Goal: Task Accomplishment & Management: Manage account settings

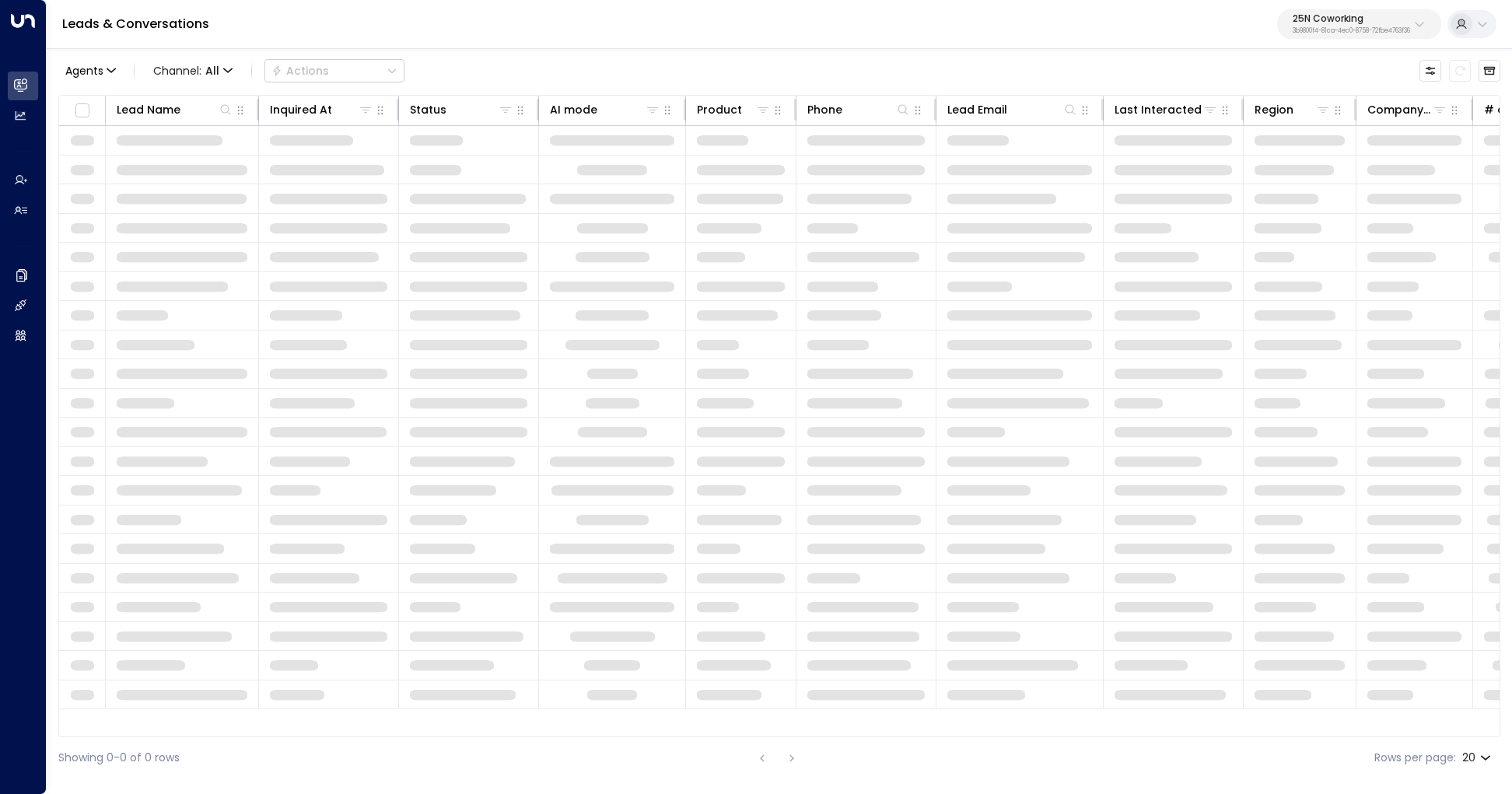
click at [1367, 34] on p "3b9800f4-81ca-4ec0-8758-72fbe4763f36" at bounding box center [1351, 31] width 118 height 7
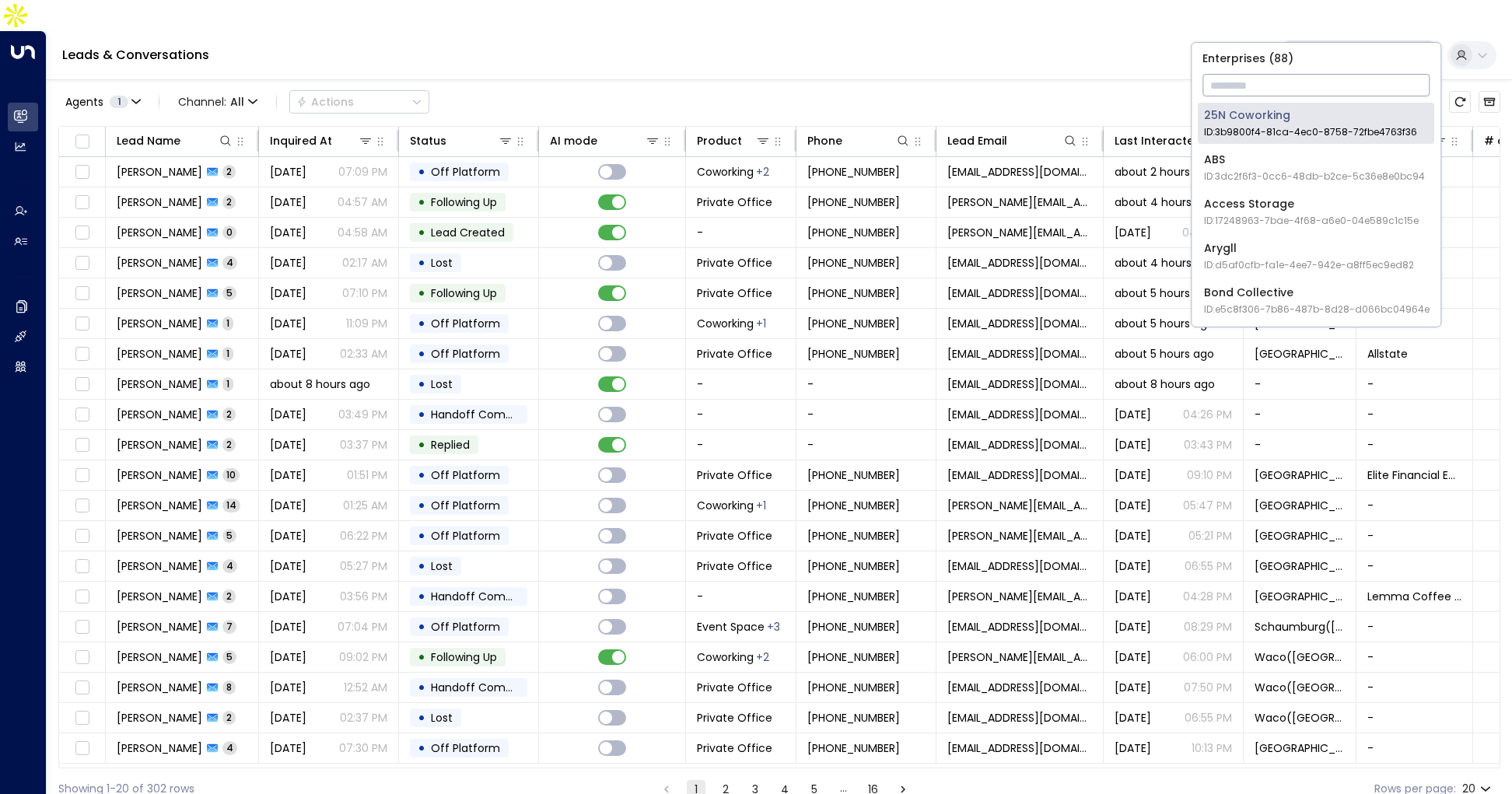
click at [1326, 78] on input "text" at bounding box center [1315, 85] width 227 height 29
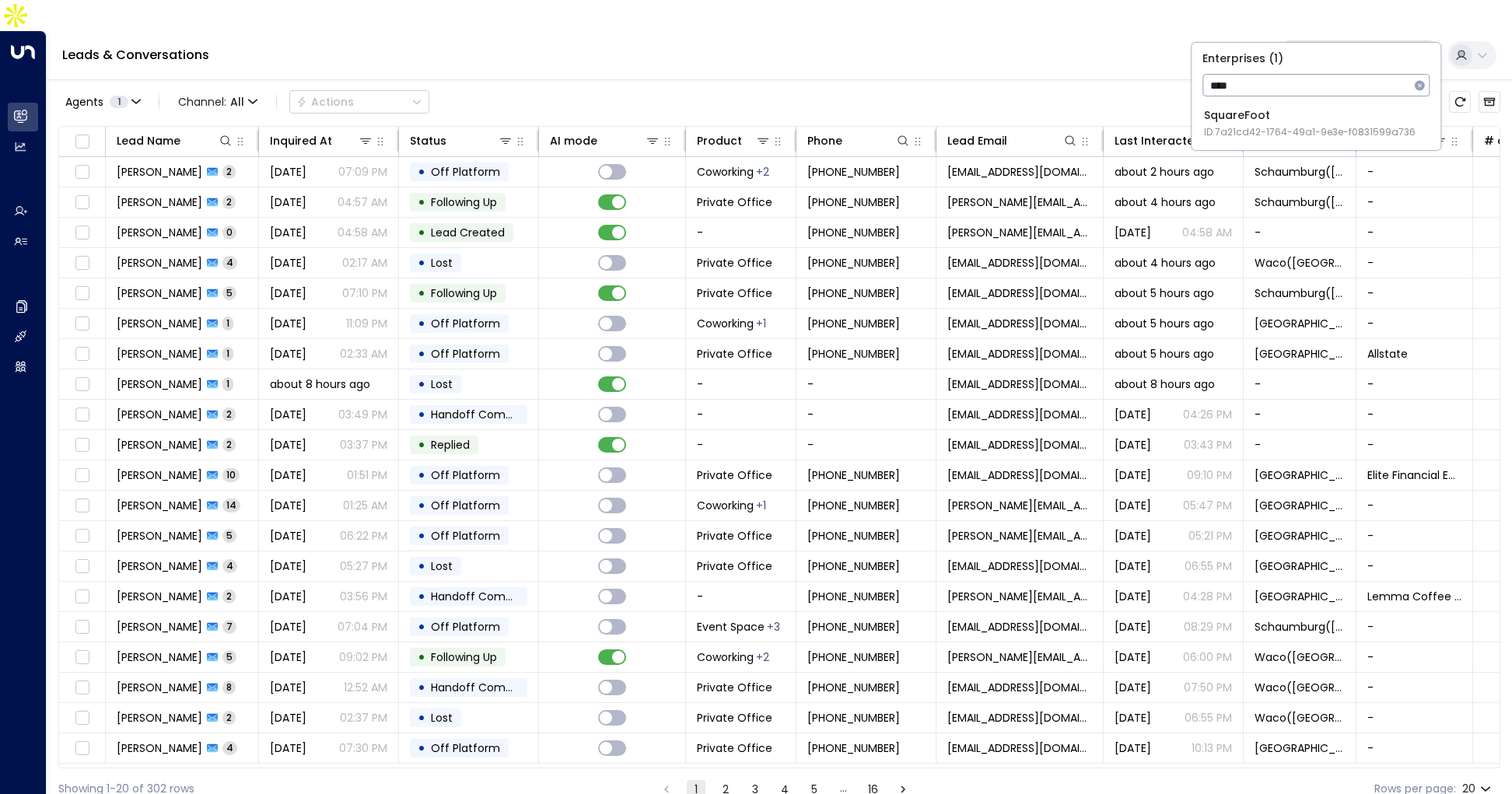
type input "****"
click at [1257, 126] on span "ID: 7a21cd42-1764-49a1-9e3e-f0831599a736" at bounding box center [1309, 132] width 211 height 14
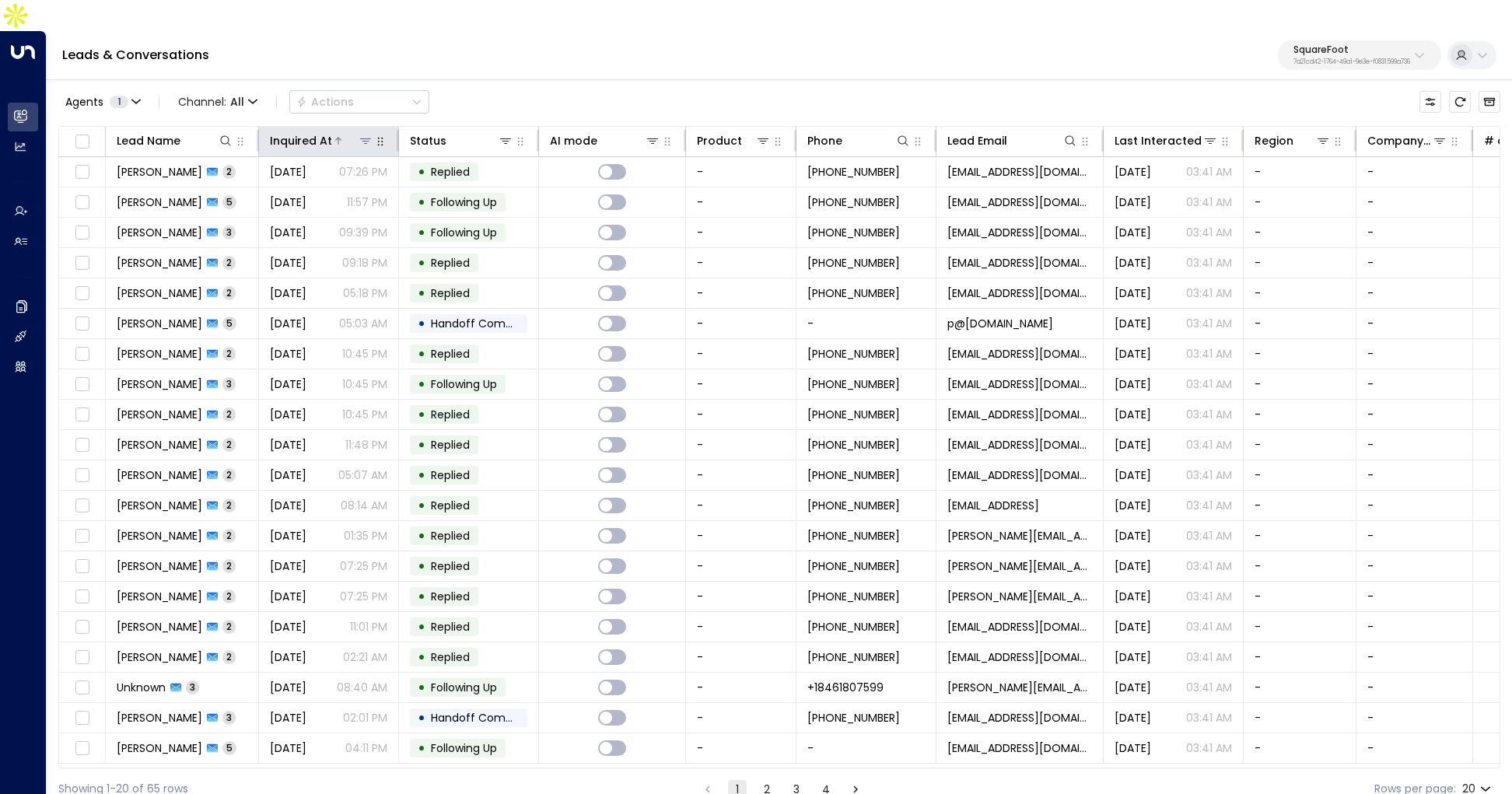
click at [302, 132] on div "Inquired At" at bounding box center [301, 141] width 63 height 19
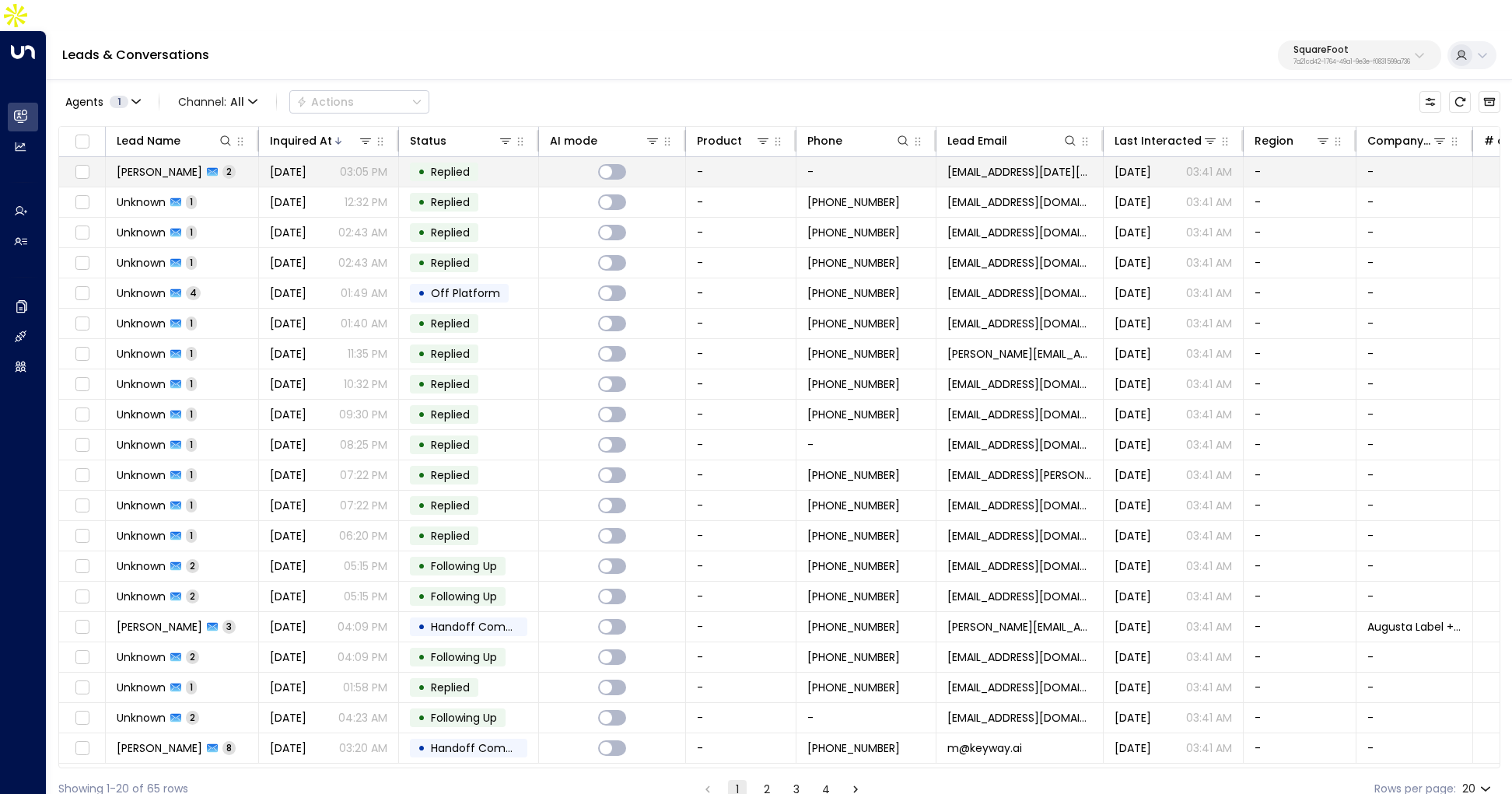
click at [306, 164] on span "[DATE]" at bounding box center [288, 171] width 36 height 16
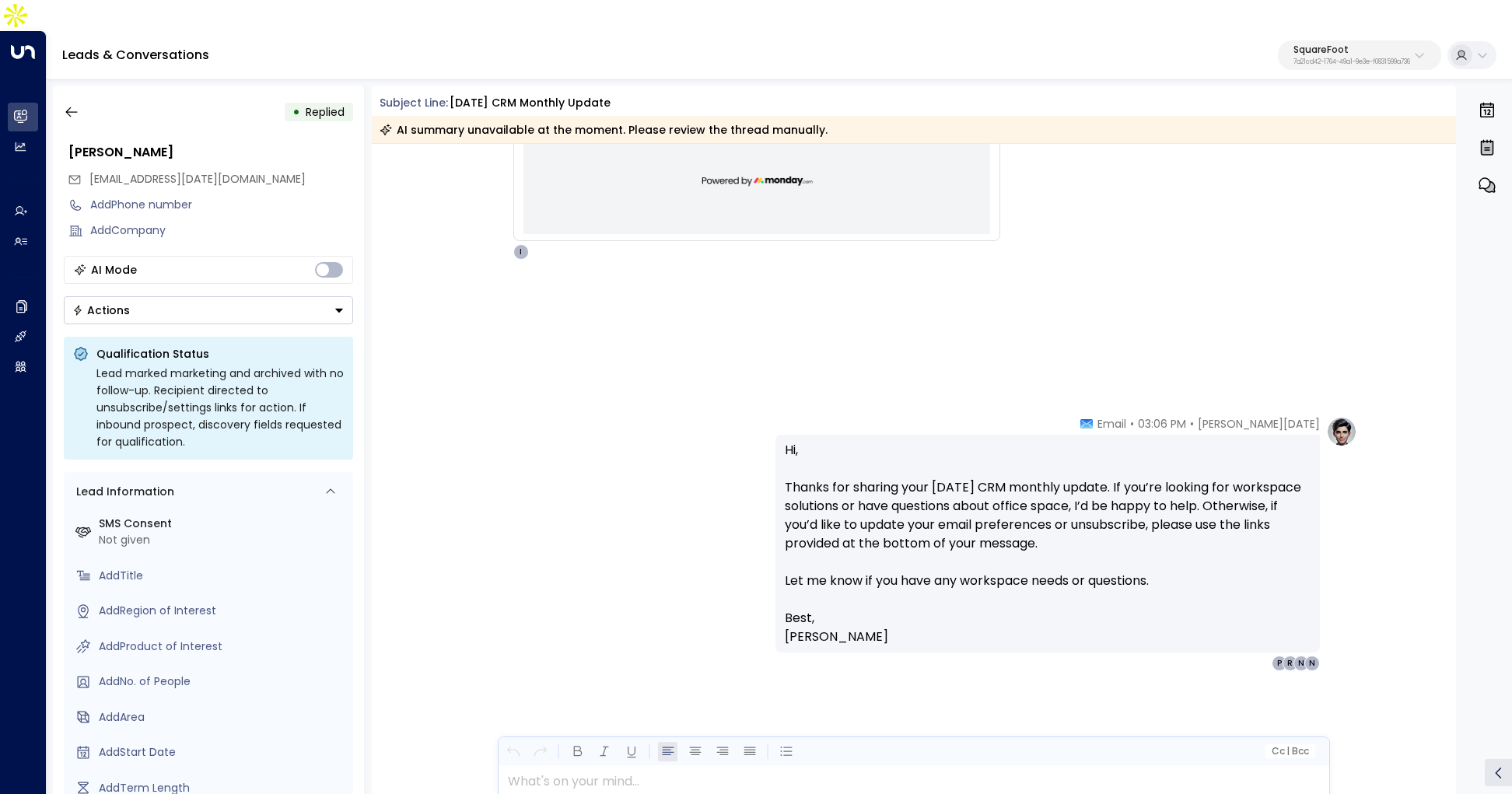
scroll to position [3841, 0]
click at [75, 104] on icon "button" at bounding box center [72, 112] width 16 height 16
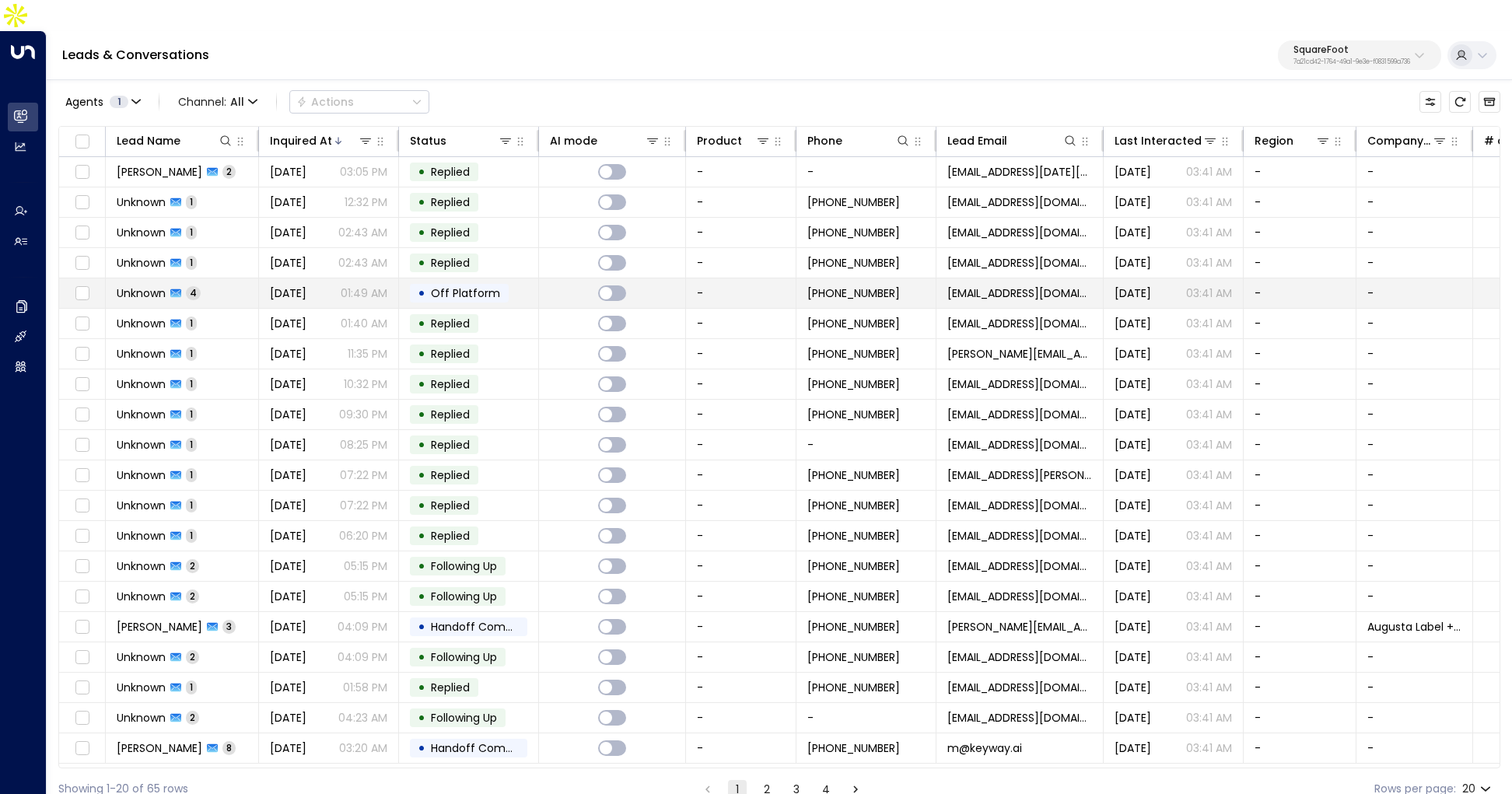
click at [286, 286] on span "[DATE]" at bounding box center [288, 293] width 36 height 16
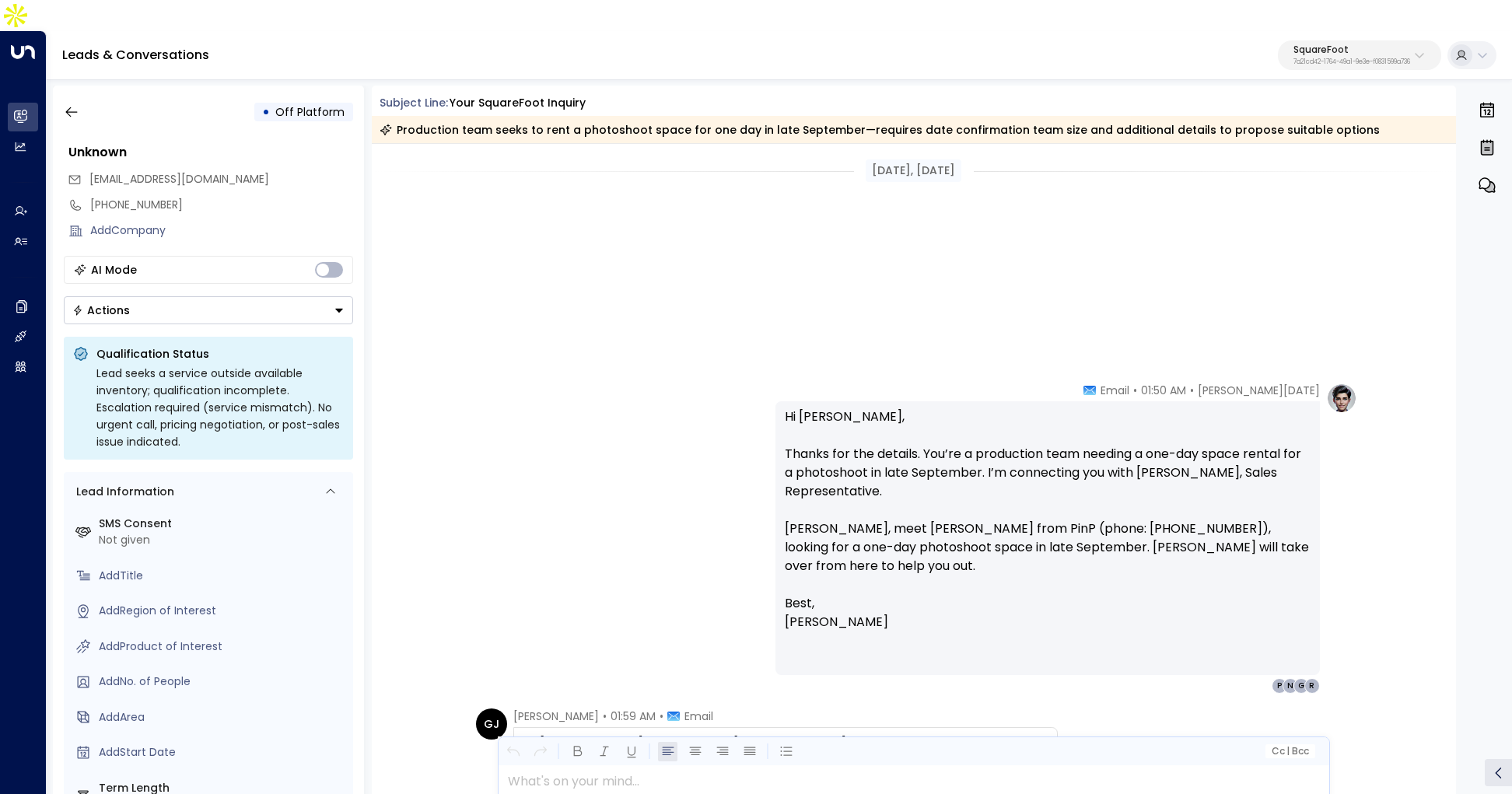
scroll to position [626, 0]
